Goal: Contribute content

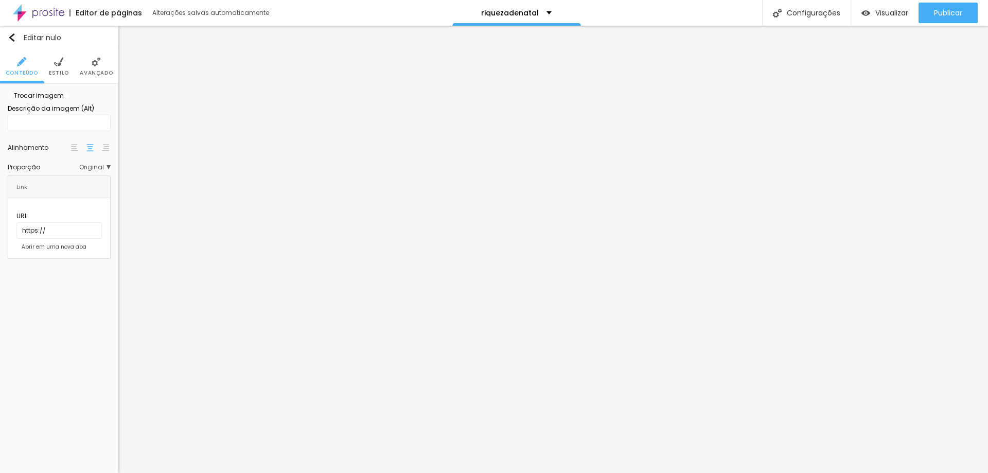
click at [70, 98] on img at bounding box center [67, 95] width 6 height 6
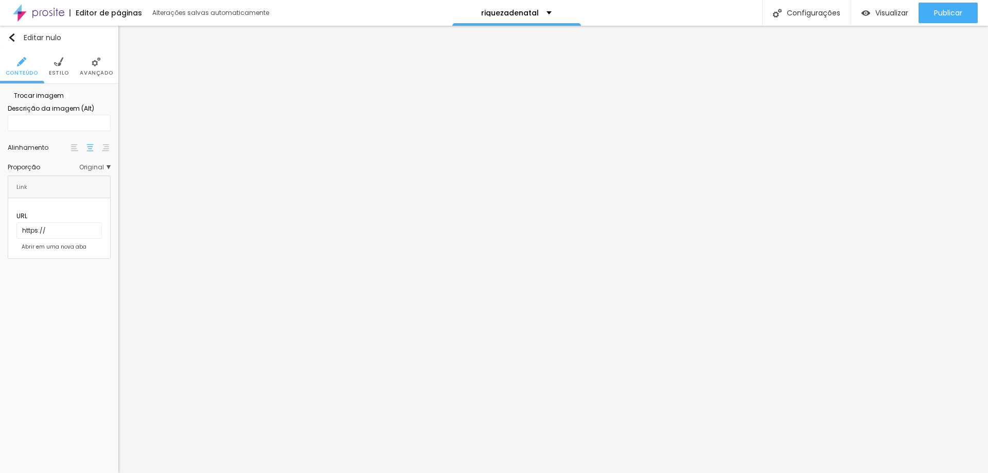
click at [70, 98] on img at bounding box center [67, 95] width 6 height 6
click at [944, 12] on font "Publicar" at bounding box center [948, 13] width 28 height 10
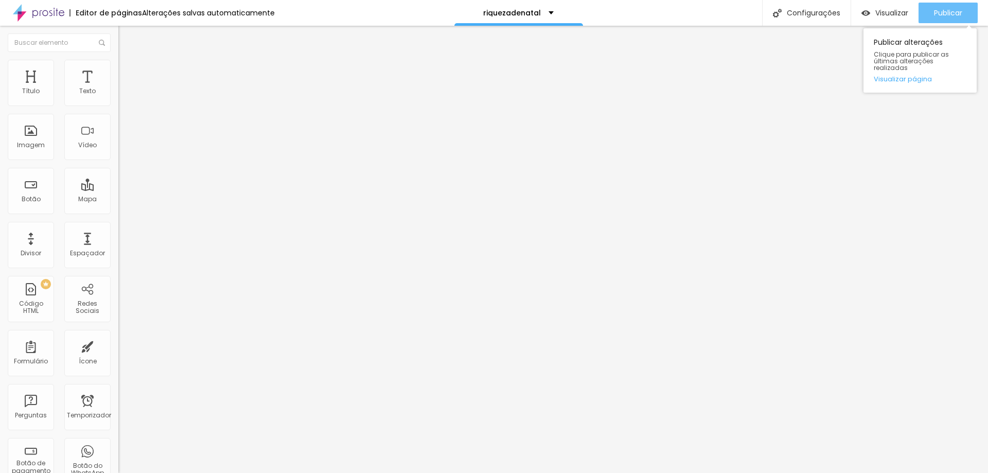
click at [944, 12] on font "Publicar" at bounding box center [948, 13] width 28 height 10
